Goal: Information Seeking & Learning: Learn about a topic

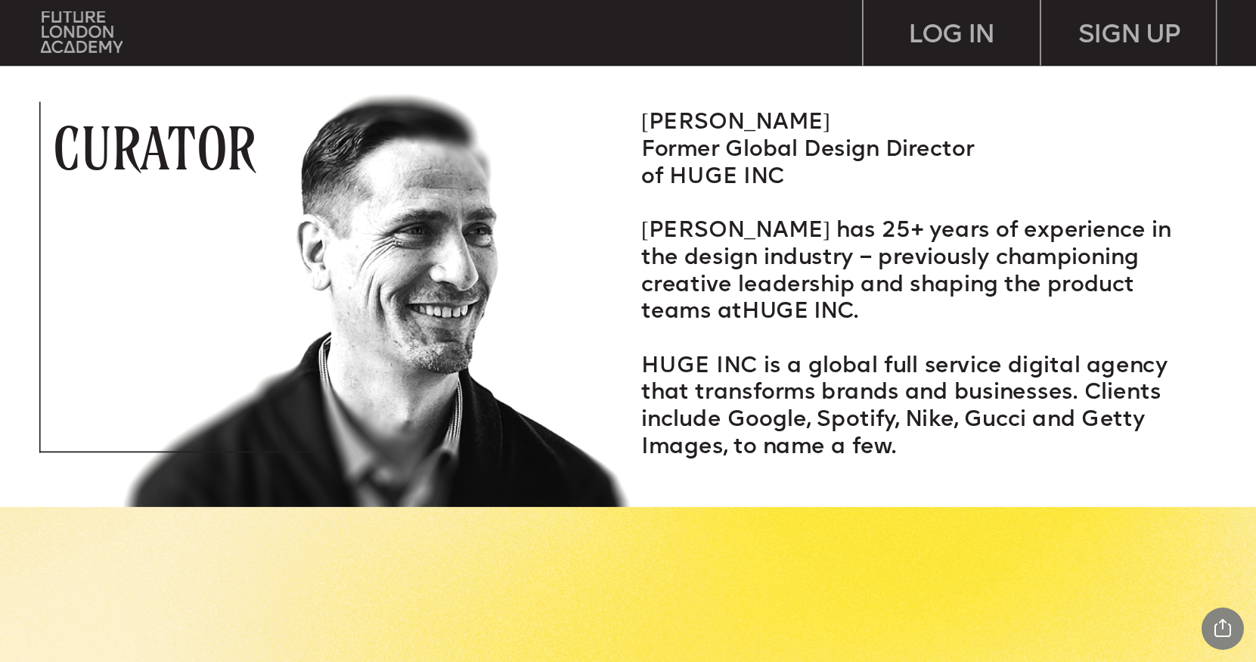
scroll to position [2450, 0]
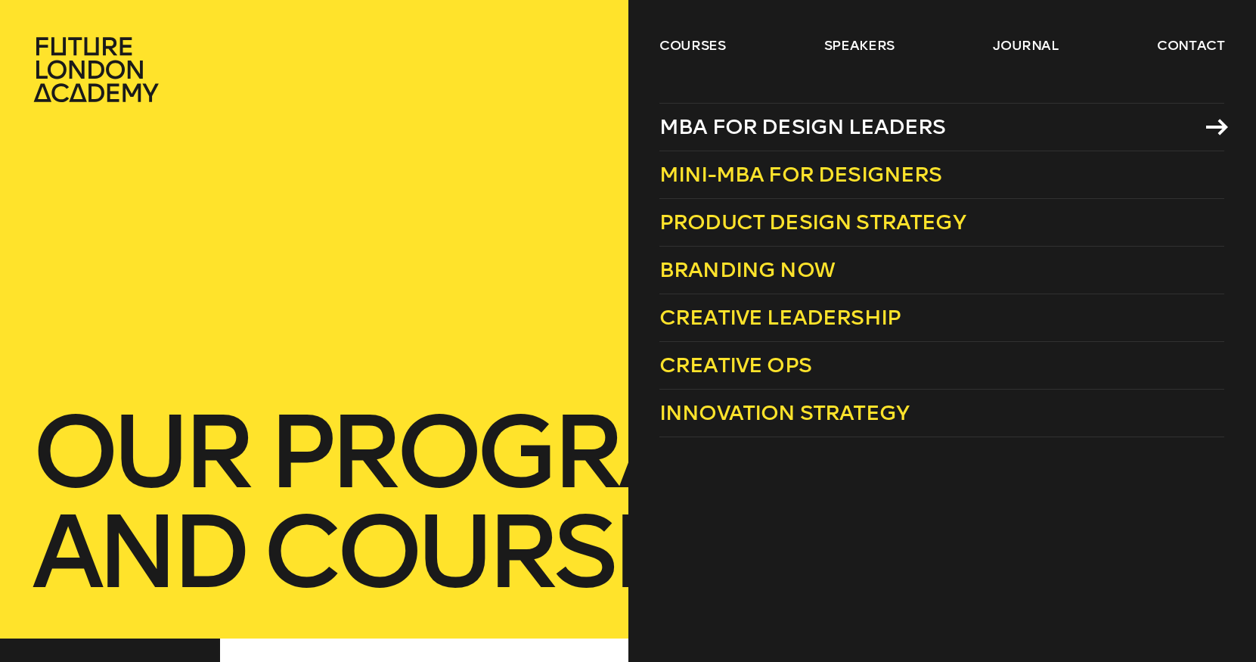
click at [711, 123] on span "MBA for Design Leaders" at bounding box center [802, 126] width 287 height 25
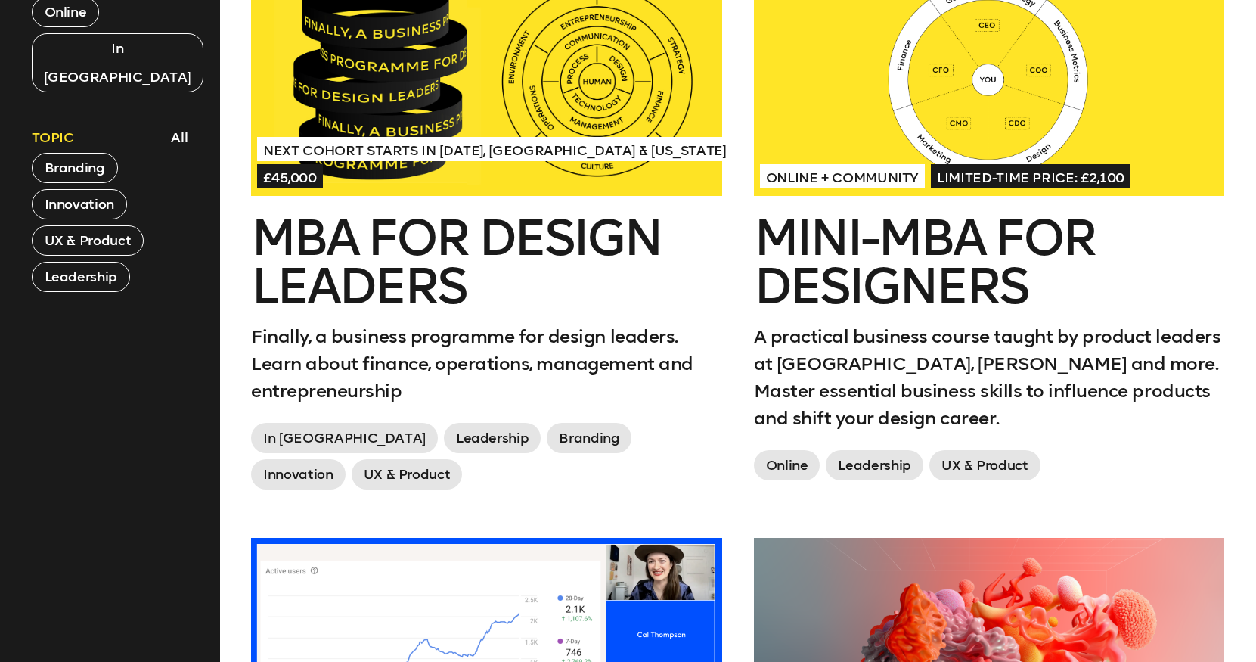
scroll to position [696, 0]
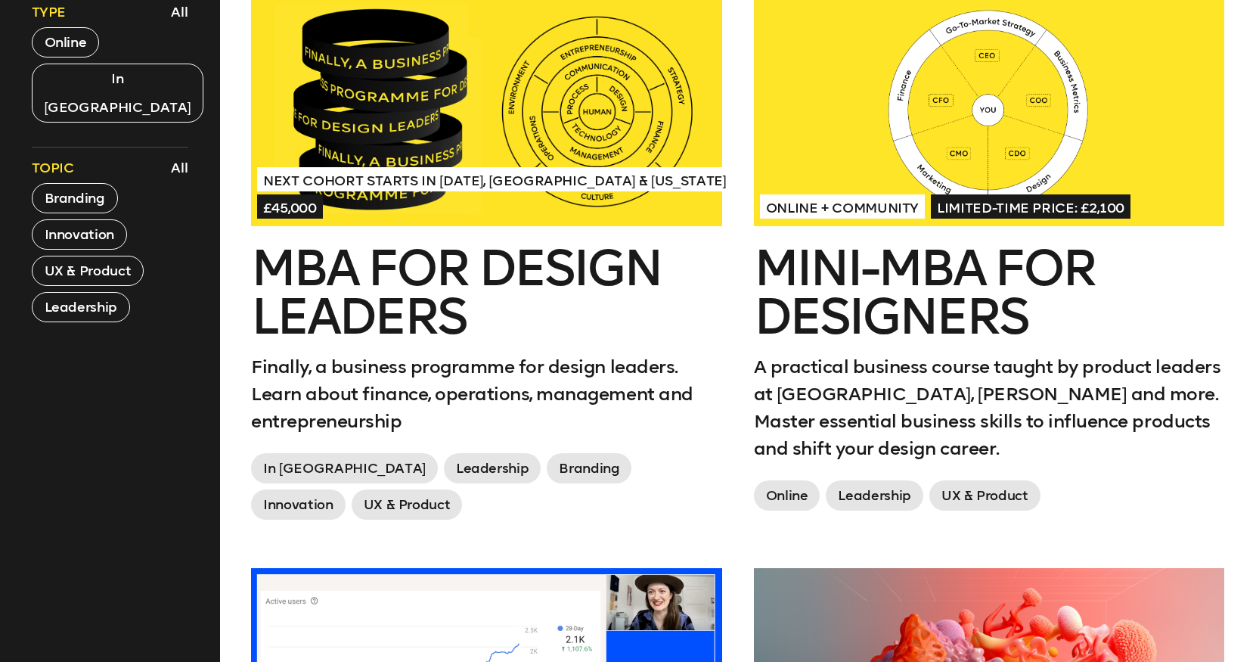
click at [361, 150] on div at bounding box center [486, 108] width 471 height 235
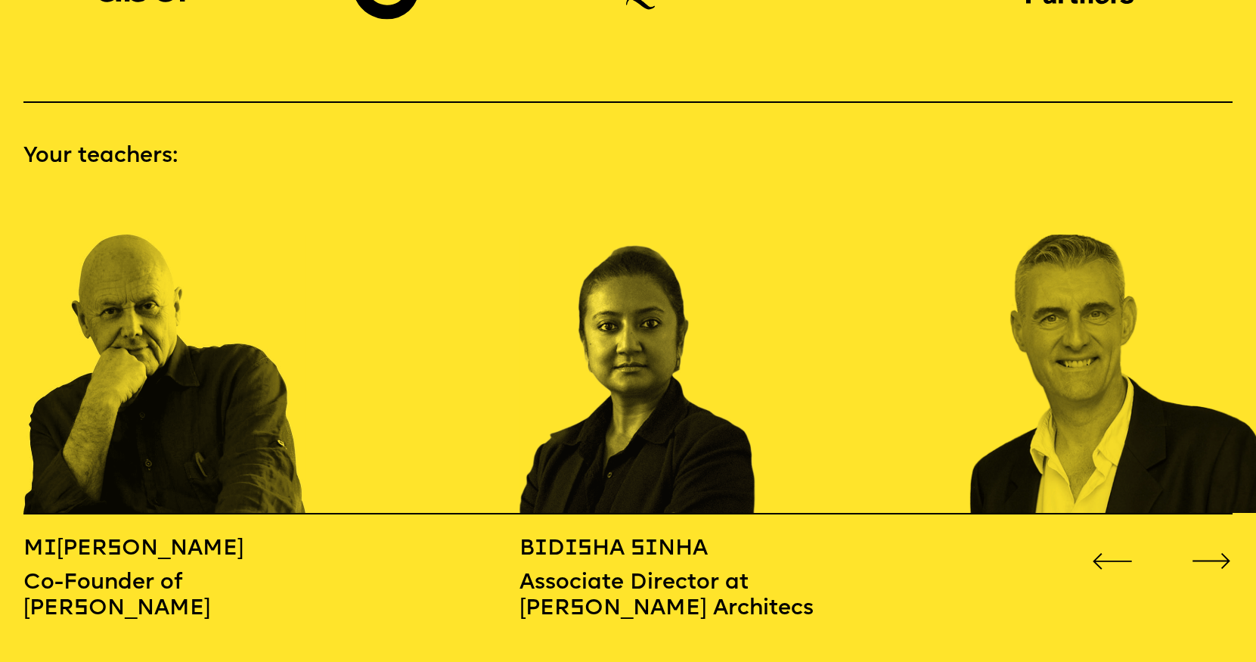
scroll to position [1784, 0]
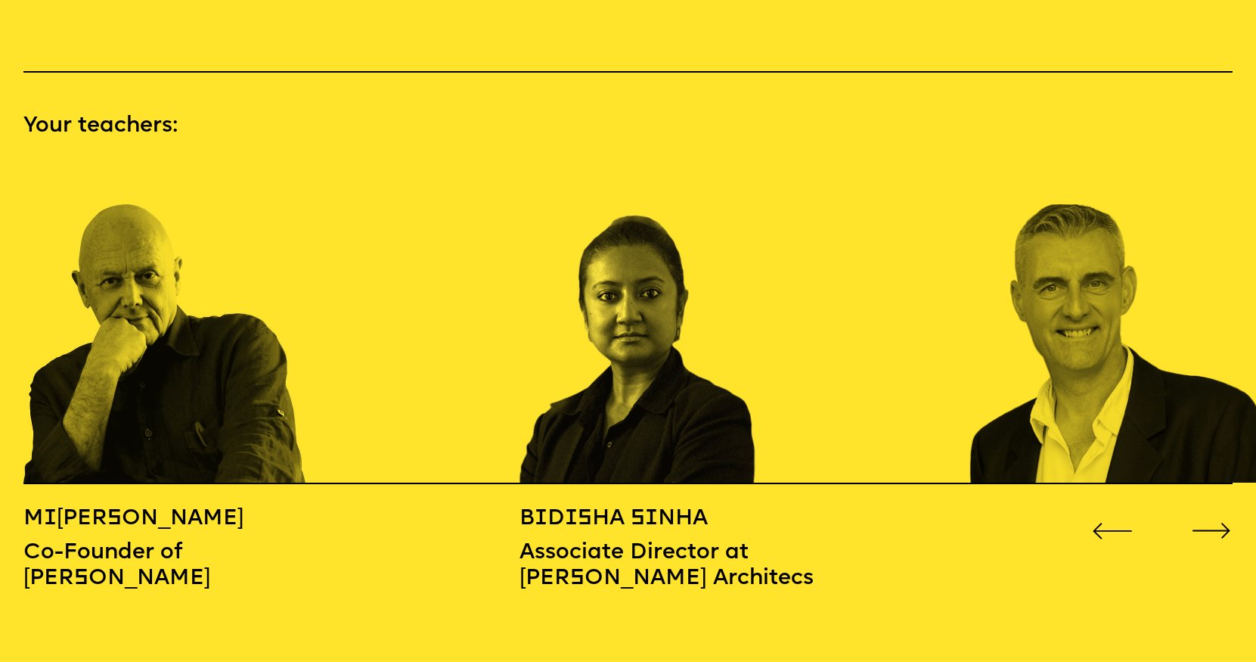
click at [1210, 522] on icon "Go to next slide" at bounding box center [1212, 530] width 41 height 17
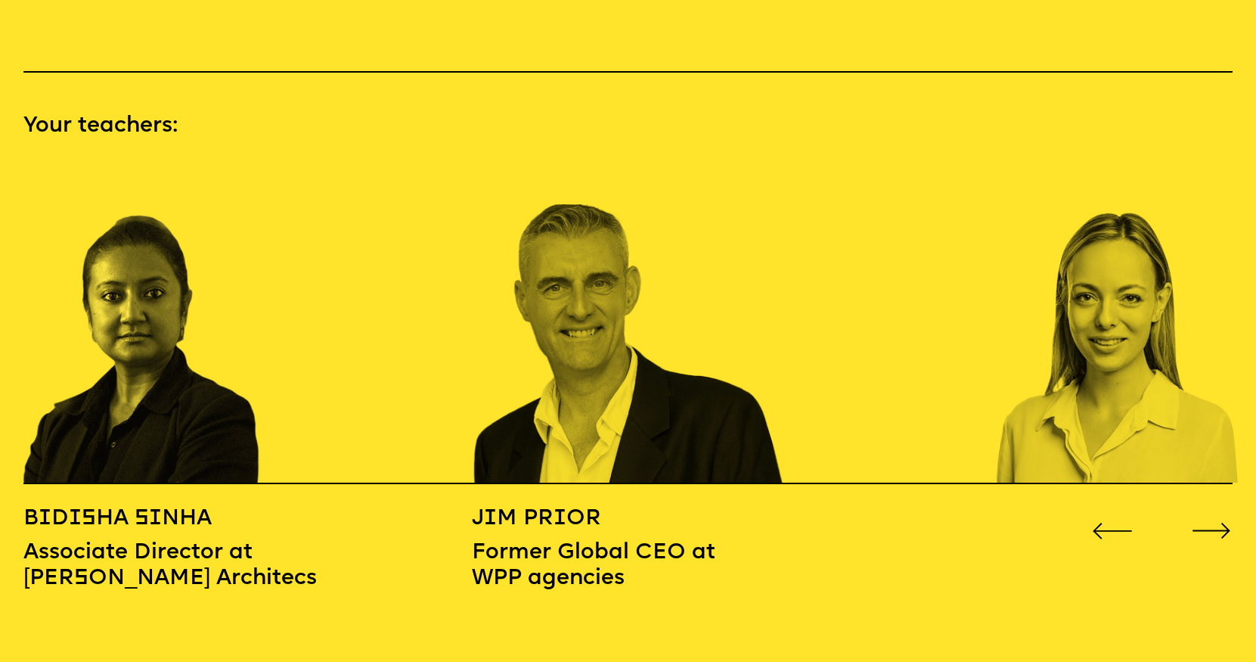
click at [1210, 522] on icon "Go to next slide" at bounding box center [1212, 530] width 41 height 17
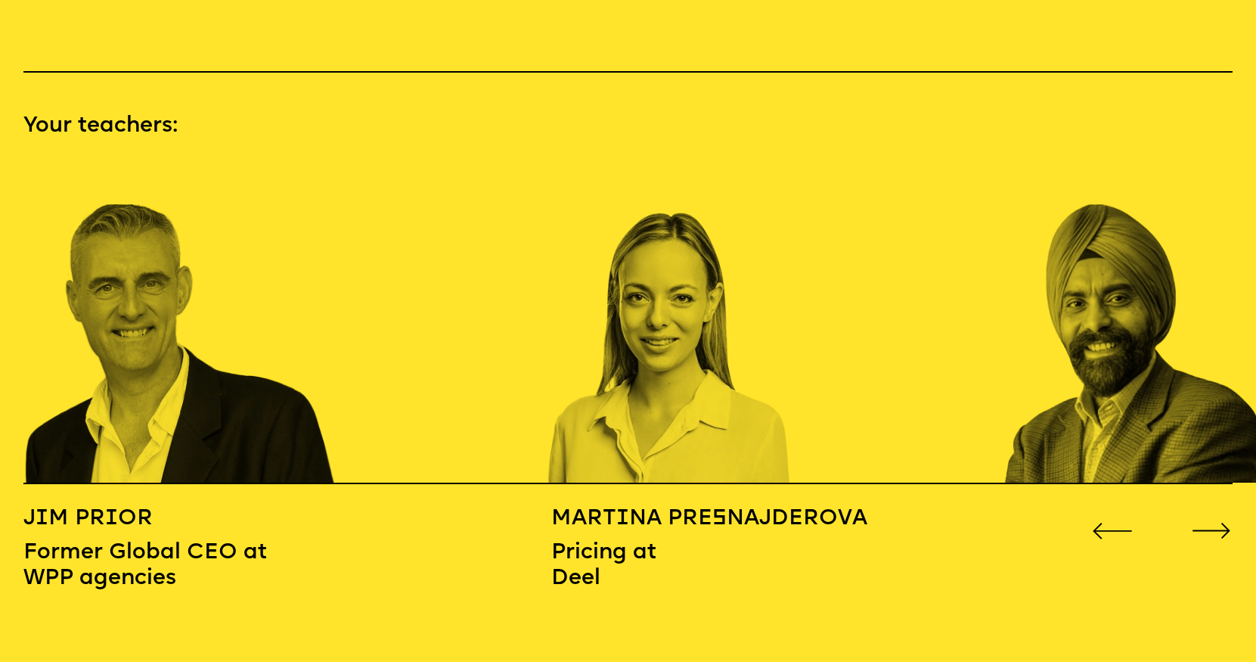
click at [1210, 522] on icon "Go to next slide" at bounding box center [1212, 530] width 41 height 17
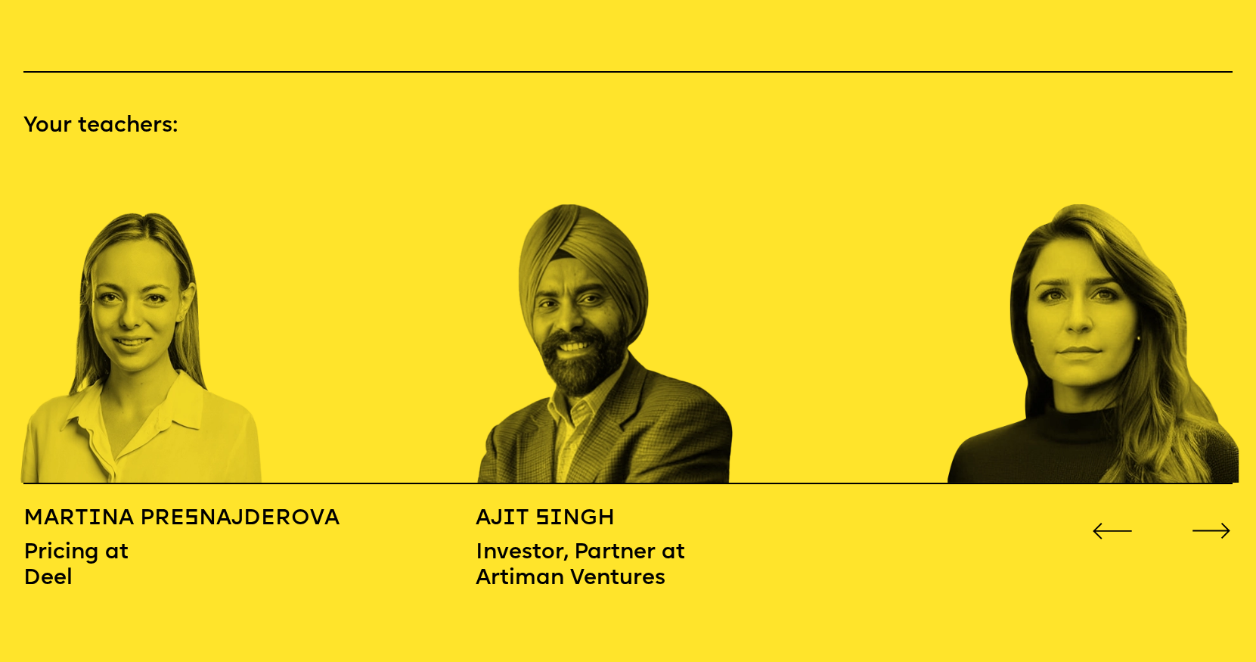
click at [1210, 522] on icon "Go to next slide" at bounding box center [1212, 530] width 41 height 17
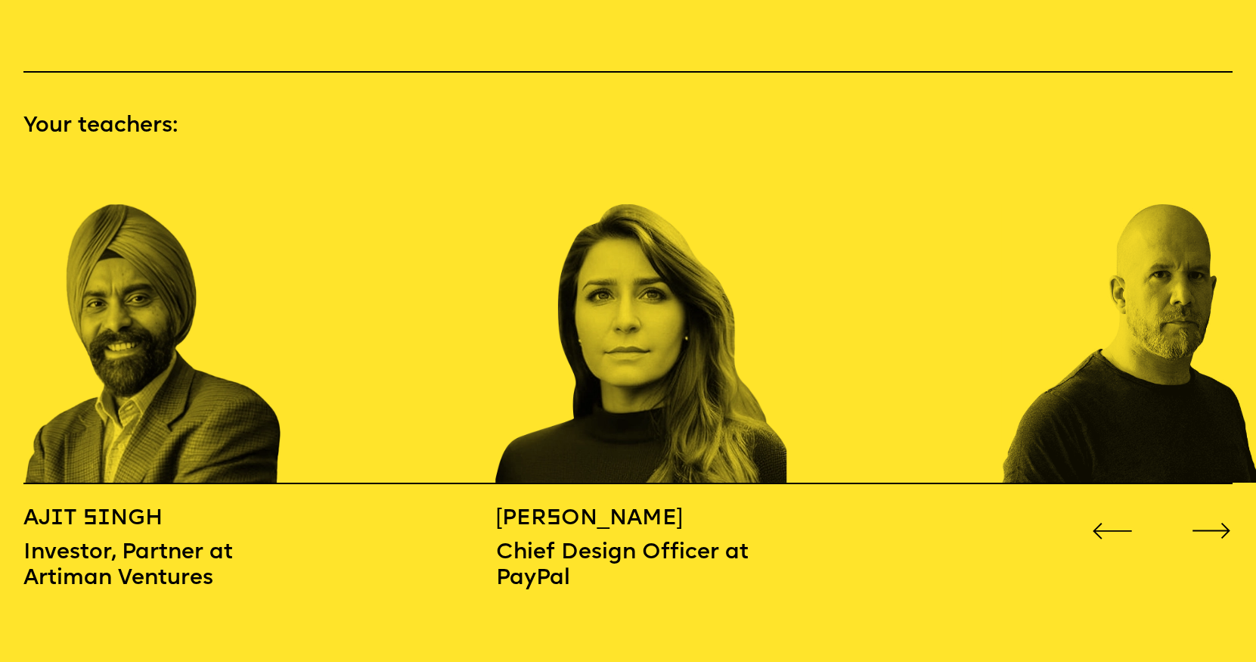
click at [1210, 522] on icon "Go to next slide" at bounding box center [1212, 530] width 41 height 17
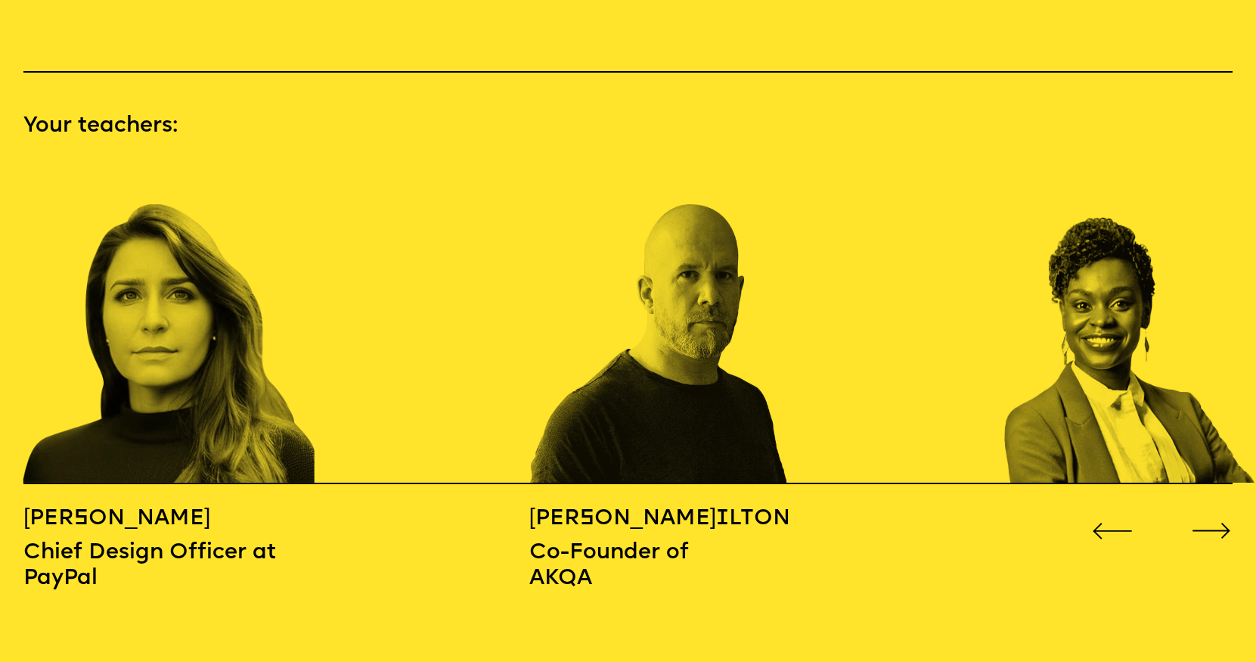
click at [1210, 522] on icon "Go to next slide" at bounding box center [1212, 530] width 41 height 17
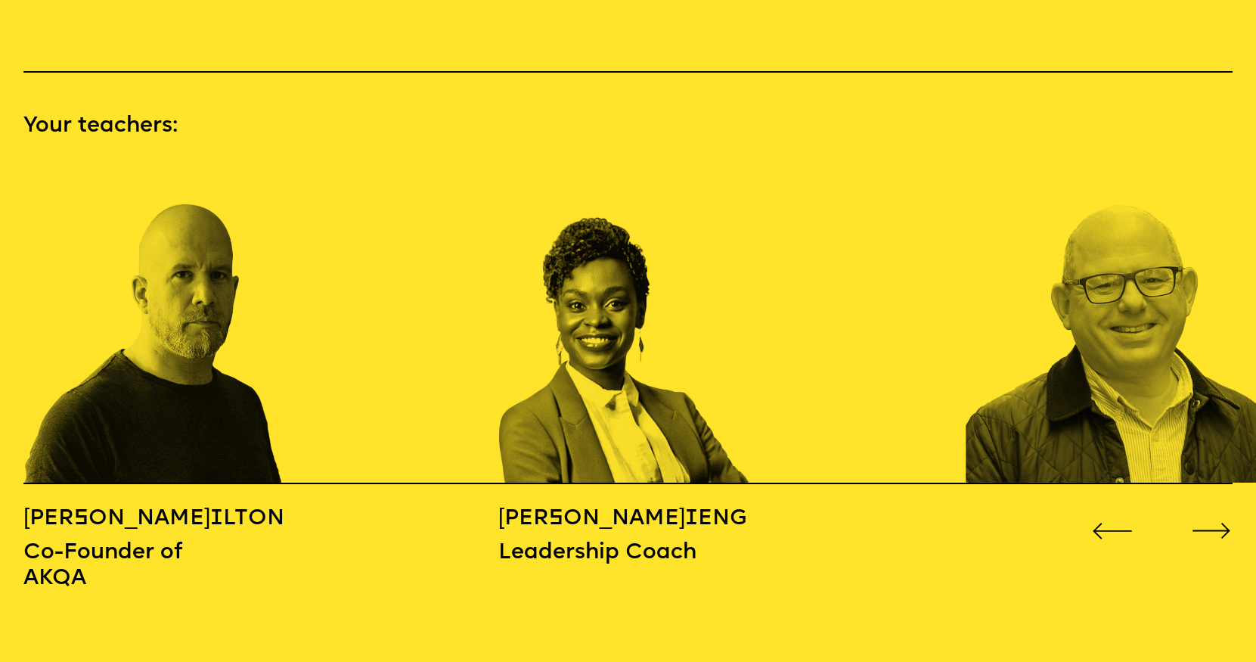
click at [1210, 522] on icon "Go to next slide" at bounding box center [1212, 530] width 41 height 17
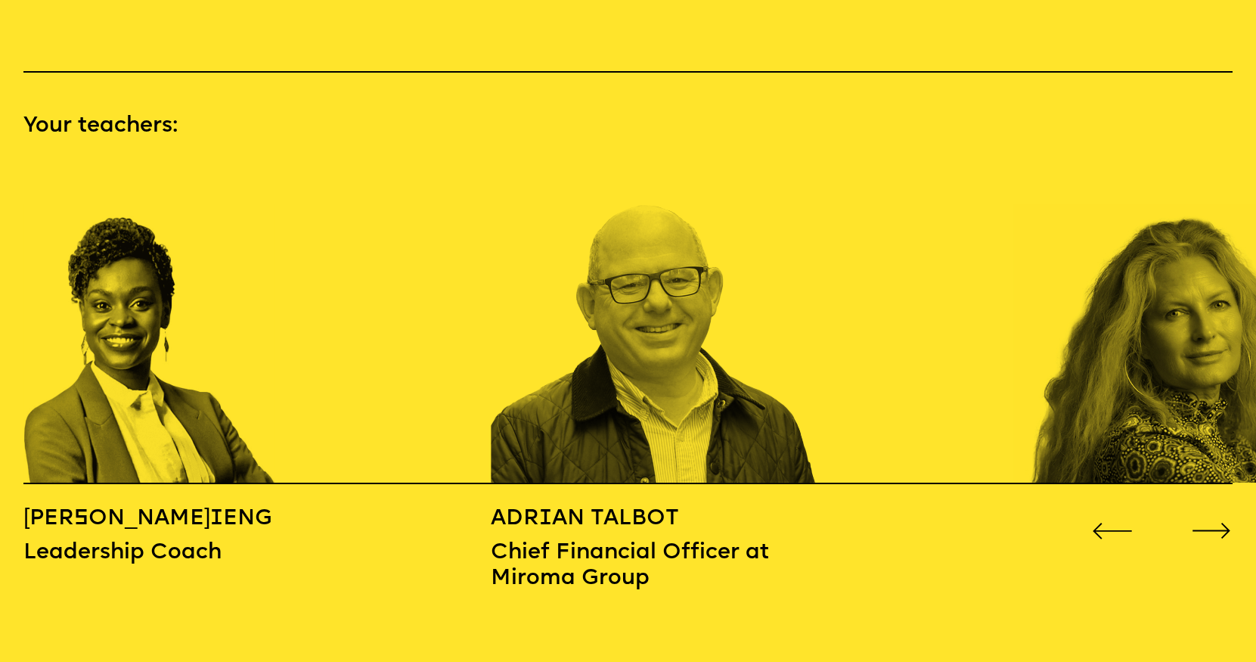
click at [1210, 522] on icon "Go to next slide" at bounding box center [1212, 530] width 41 height 17
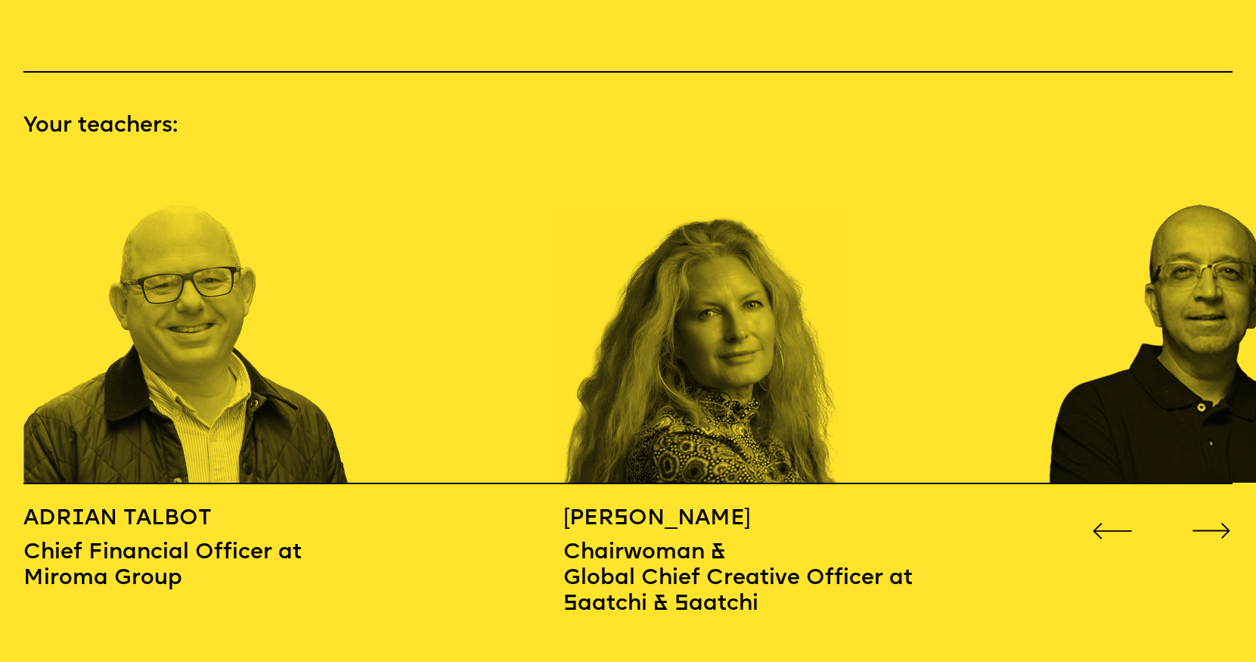
click at [1210, 522] on icon "Go to next slide" at bounding box center [1212, 530] width 41 height 17
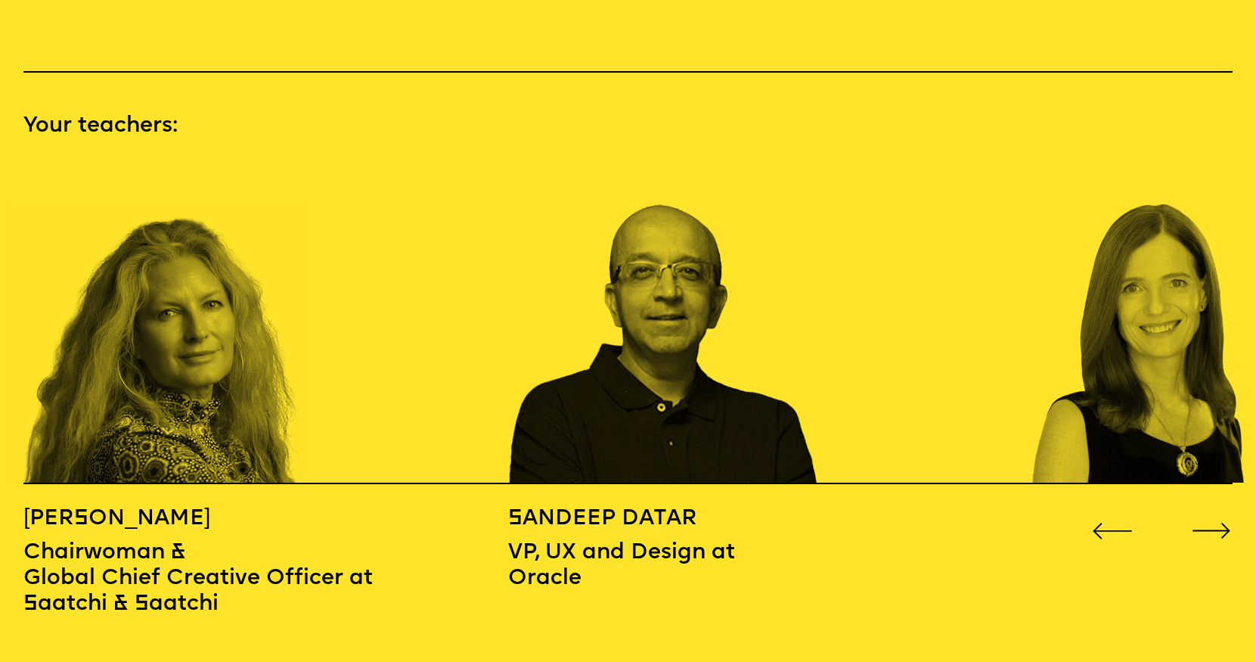
click at [1210, 522] on icon "Go to next slide" at bounding box center [1212, 530] width 41 height 17
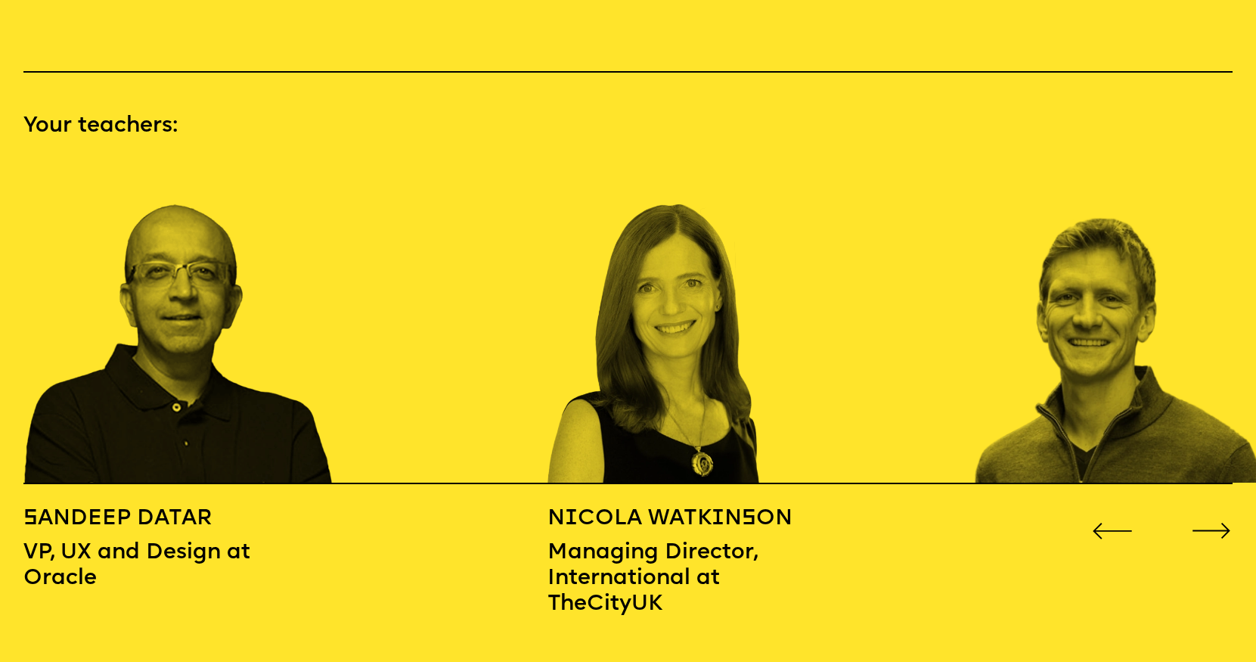
click at [1210, 522] on icon "Go to next slide" at bounding box center [1212, 530] width 41 height 17
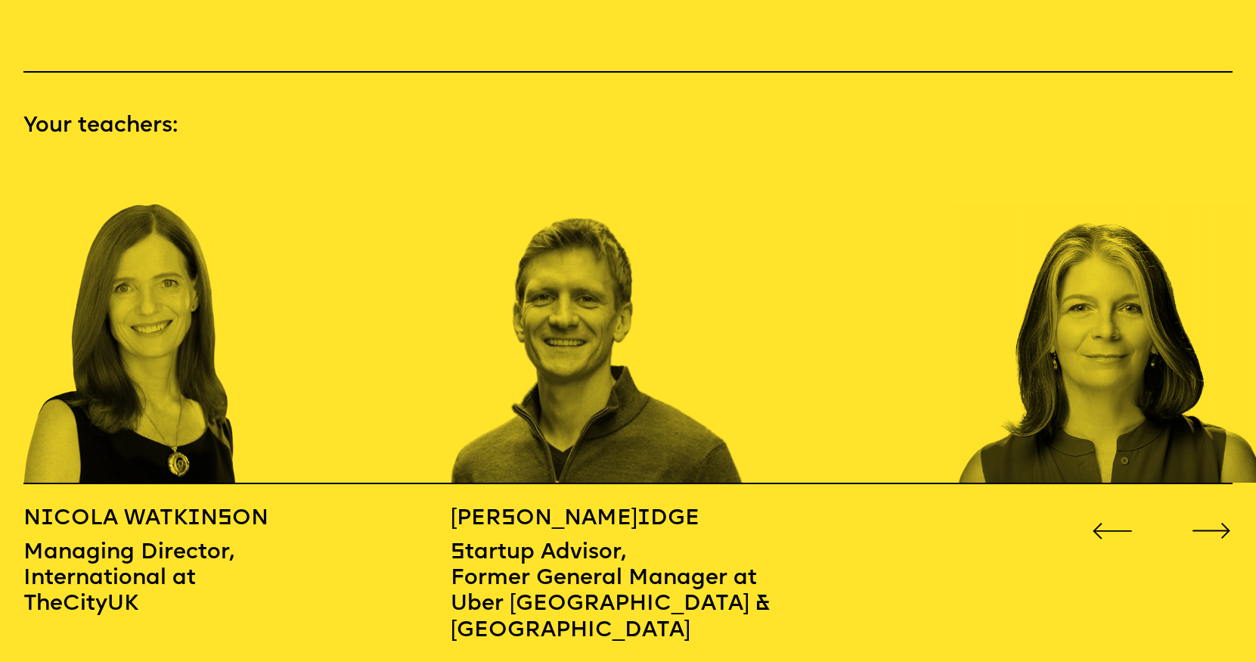
click at [1210, 522] on icon "Go to next slide" at bounding box center [1212, 530] width 41 height 17
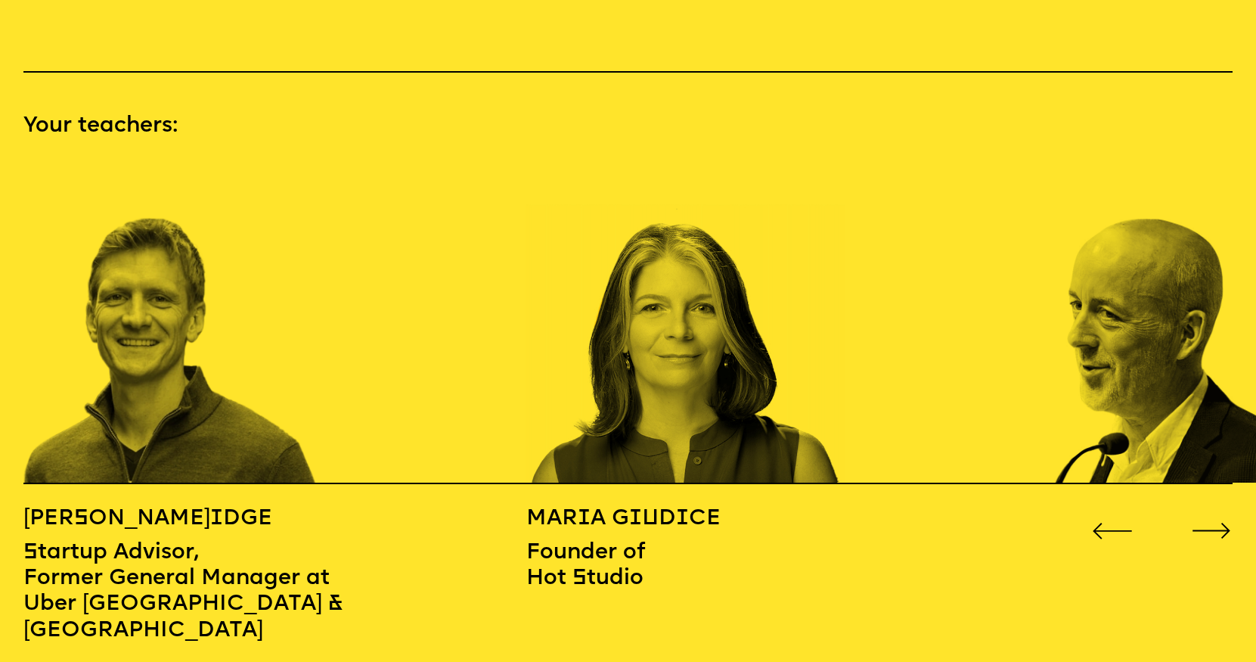
click at [1210, 522] on icon "Go to next slide" at bounding box center [1212, 530] width 41 height 17
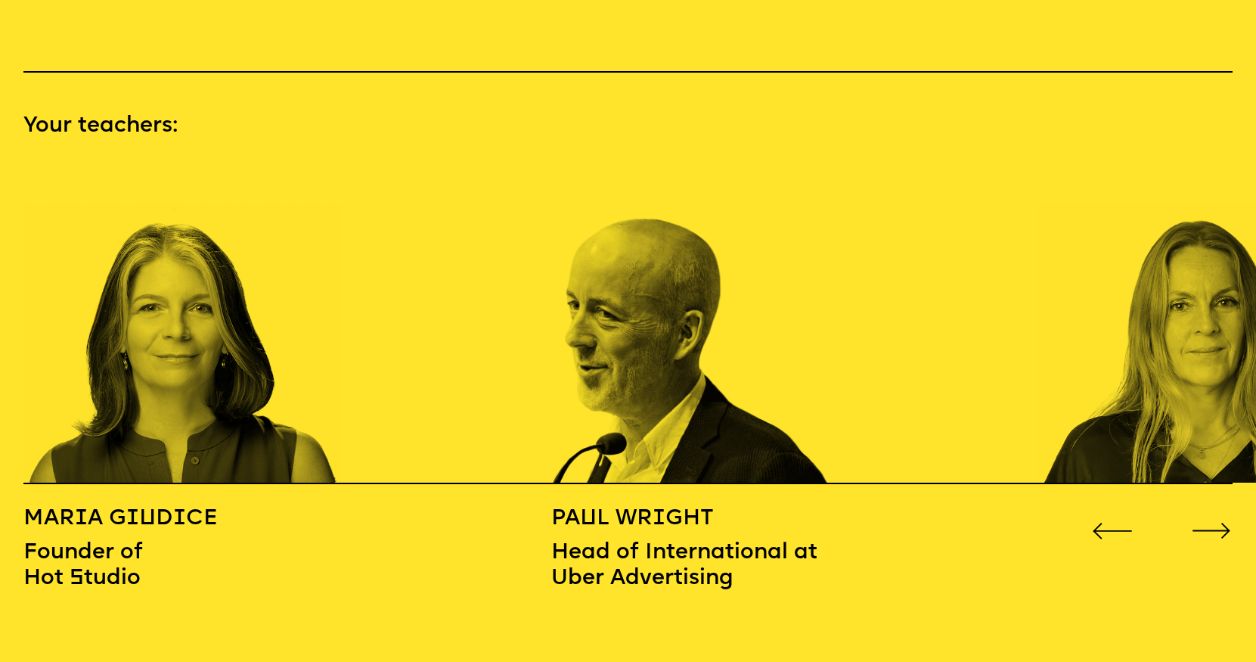
click at [1210, 522] on icon "Go to next slide" at bounding box center [1212, 530] width 41 height 17
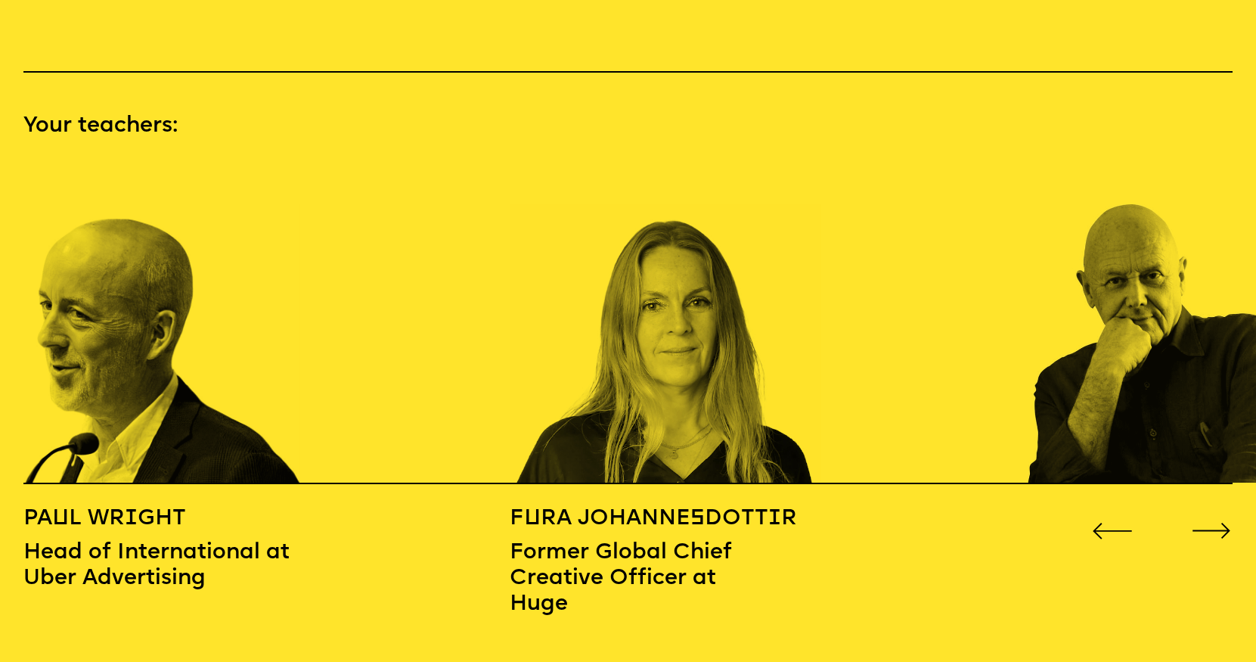
click at [1210, 522] on icon "Go to next slide" at bounding box center [1212, 530] width 41 height 17
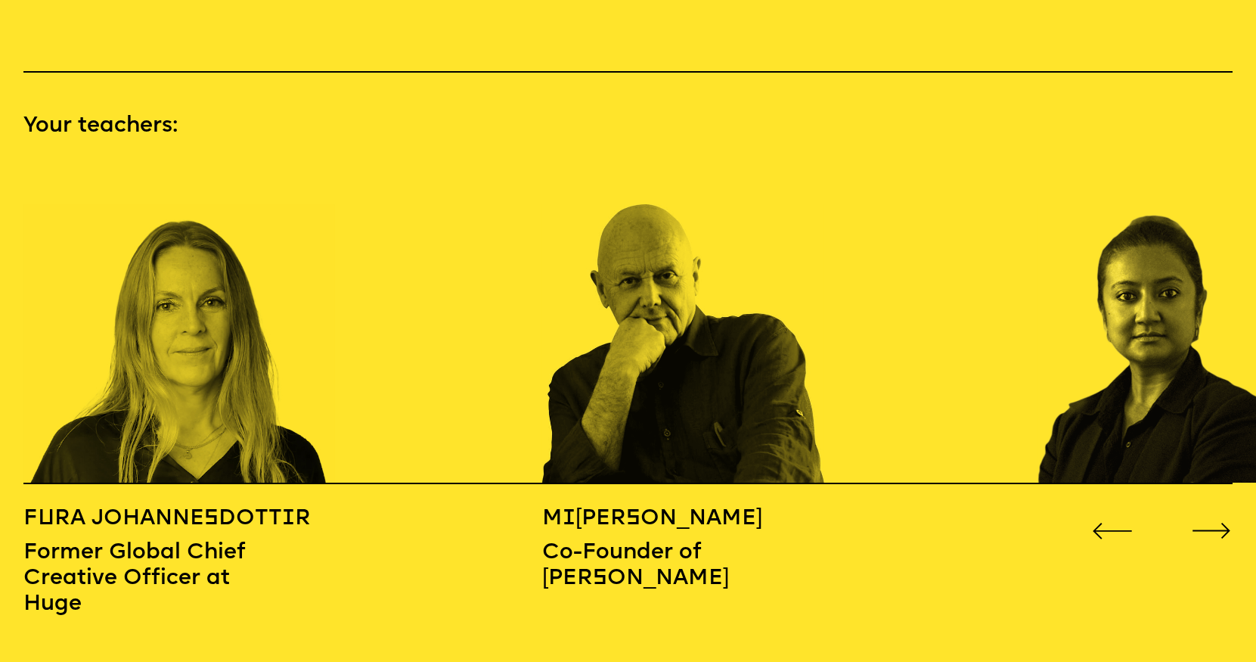
click at [1210, 522] on icon "Go to next slide" at bounding box center [1212, 530] width 41 height 17
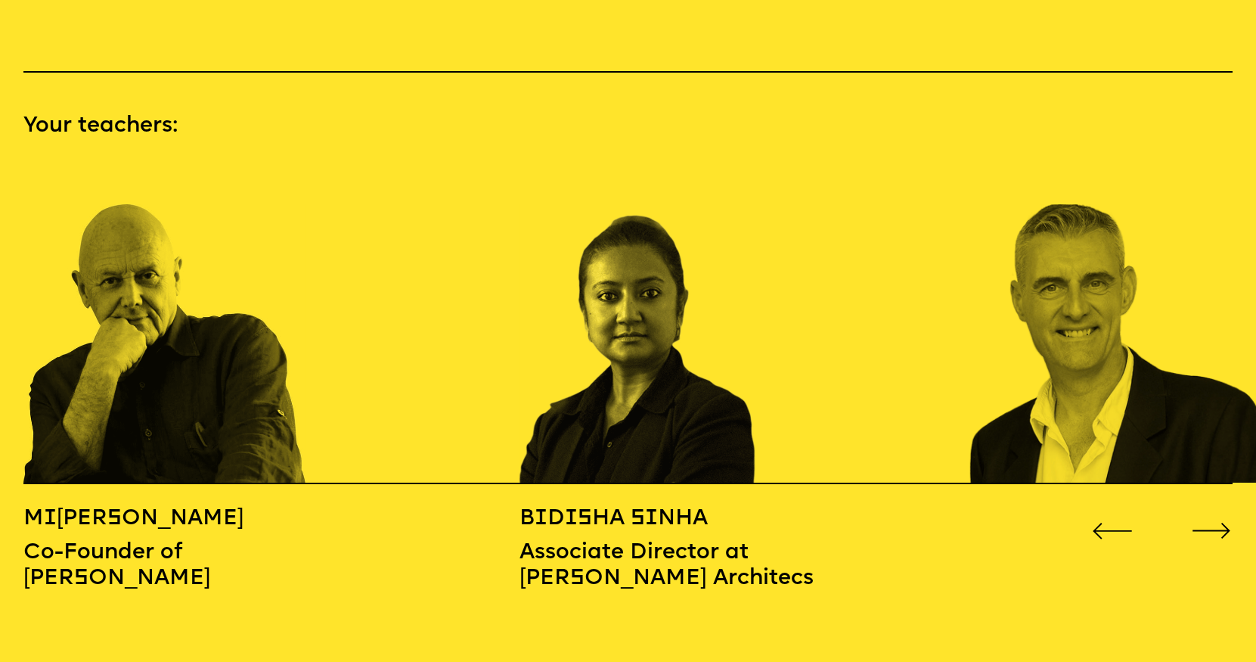
click at [1210, 522] on icon "Go to next slide" at bounding box center [1212, 530] width 41 height 17
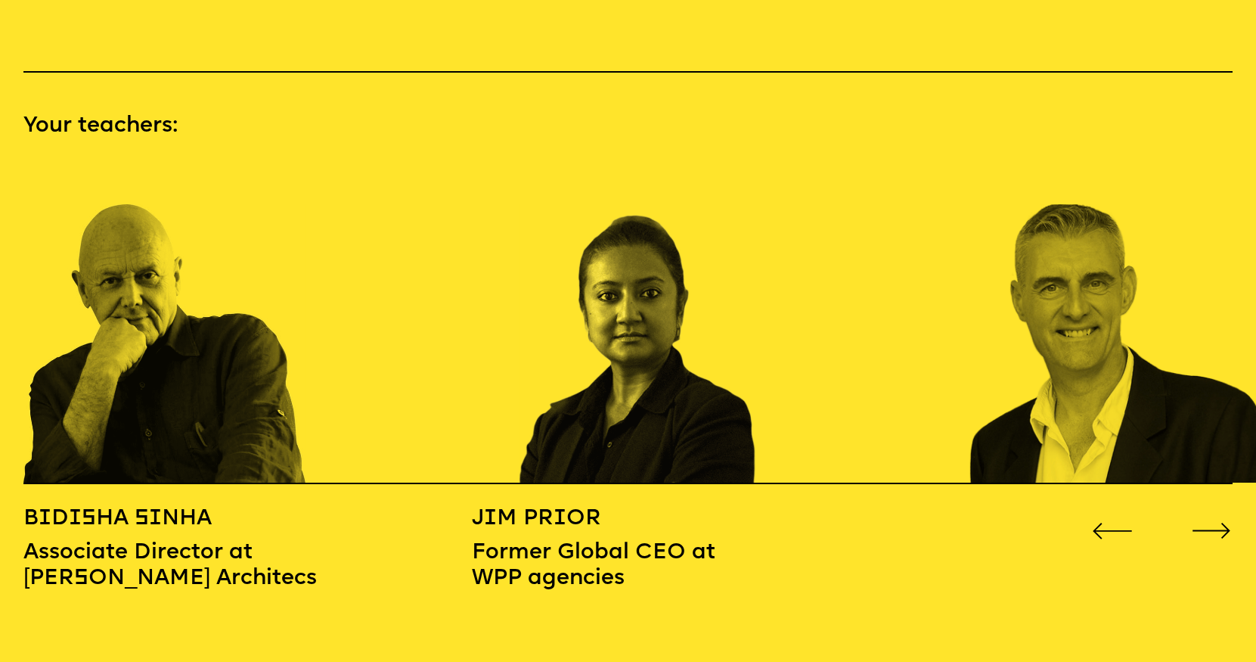
click at [1210, 522] on icon "Go to next slide" at bounding box center [1212, 530] width 41 height 17
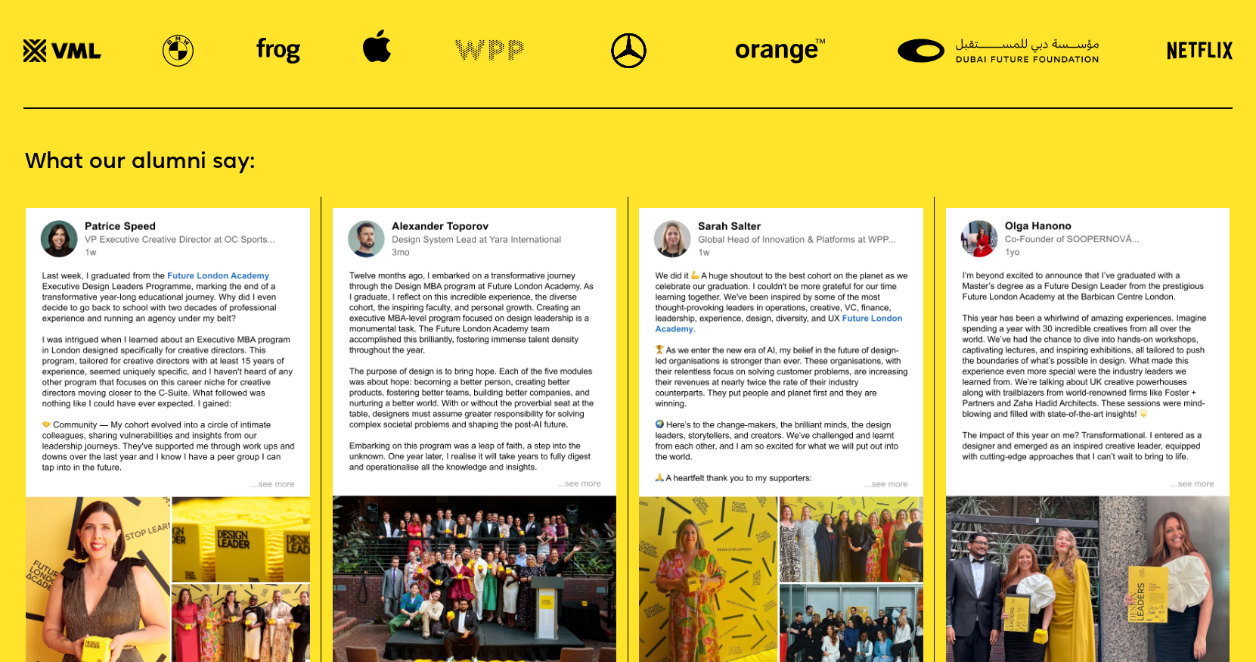
scroll to position [2964, 0]
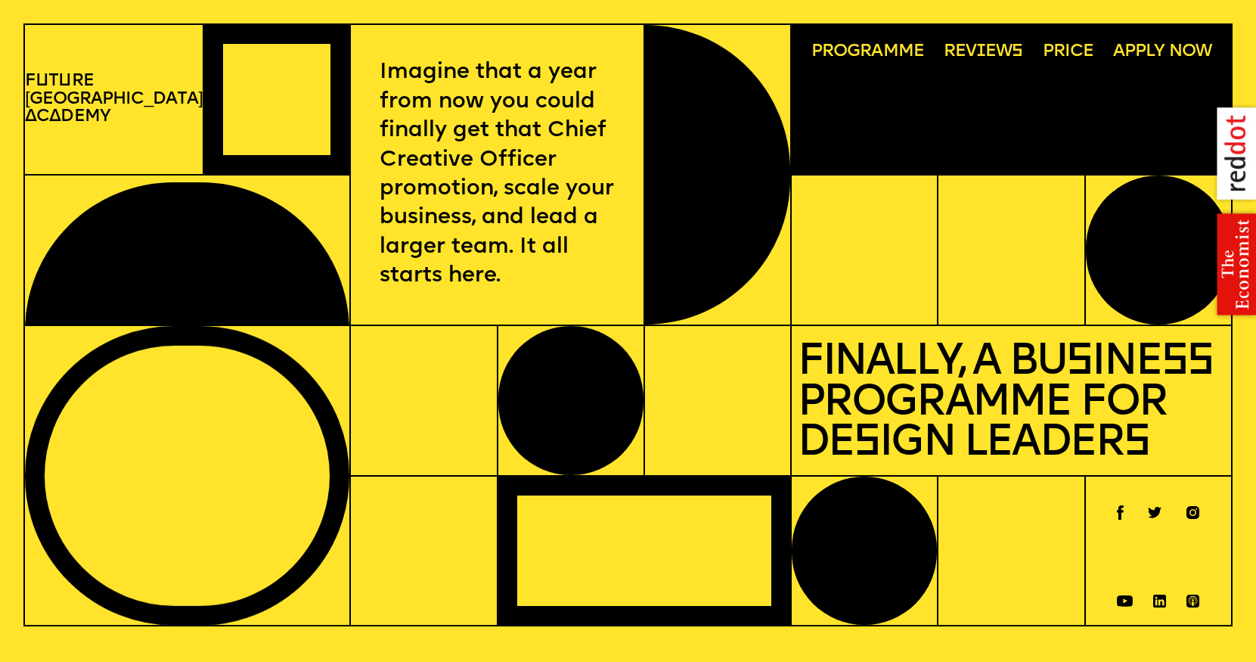
click at [854, 57] on span "Programme" at bounding box center [867, 52] width 113 height 18
